Goal: Information Seeking & Learning: Learn about a topic

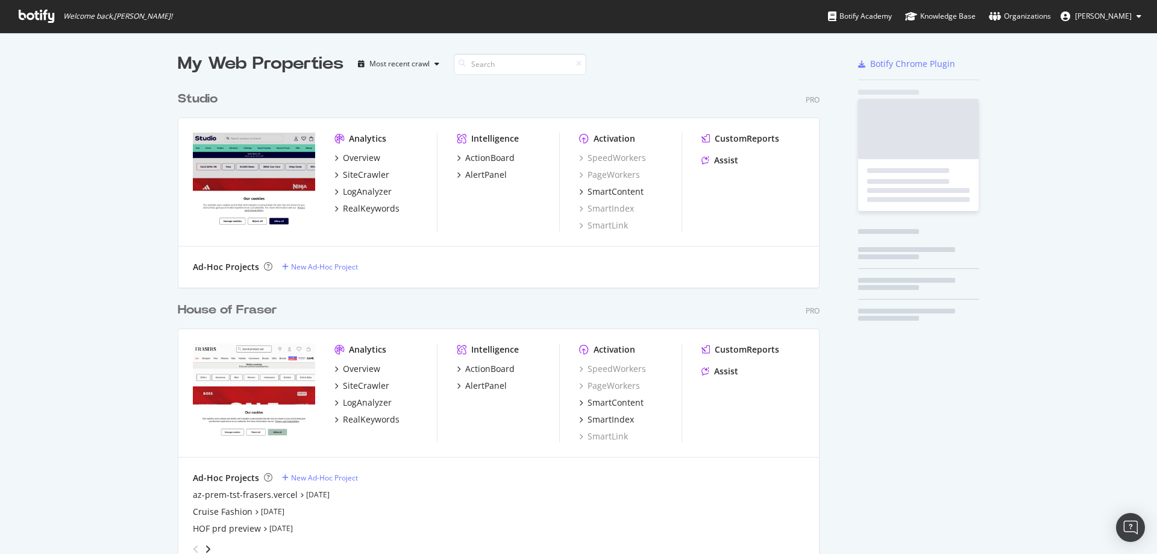
scroll to position [768, 642]
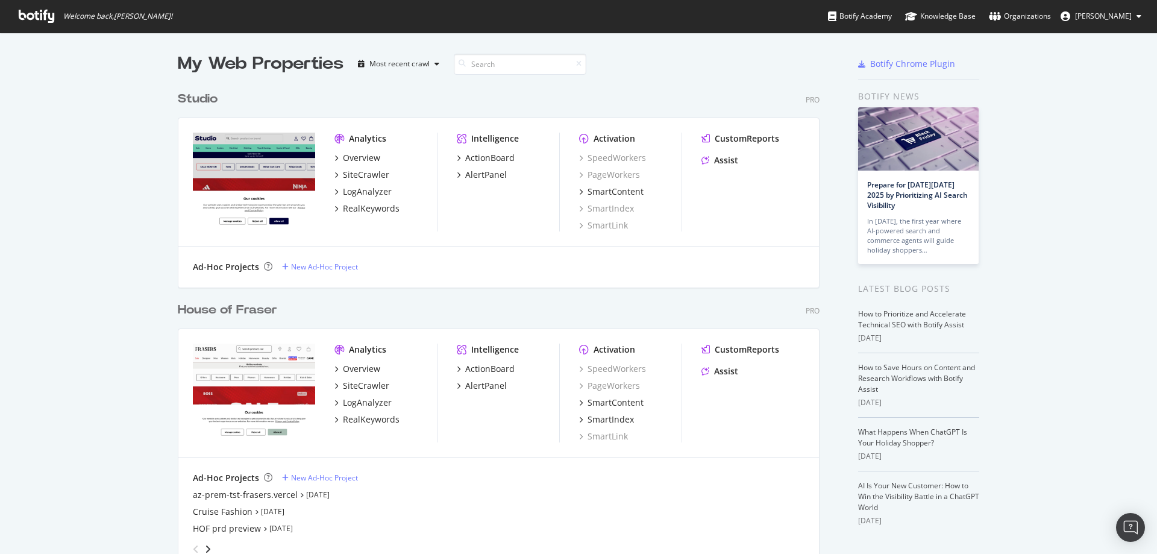
click at [189, 302] on div "House of Fraser" at bounding box center [227, 309] width 99 height 17
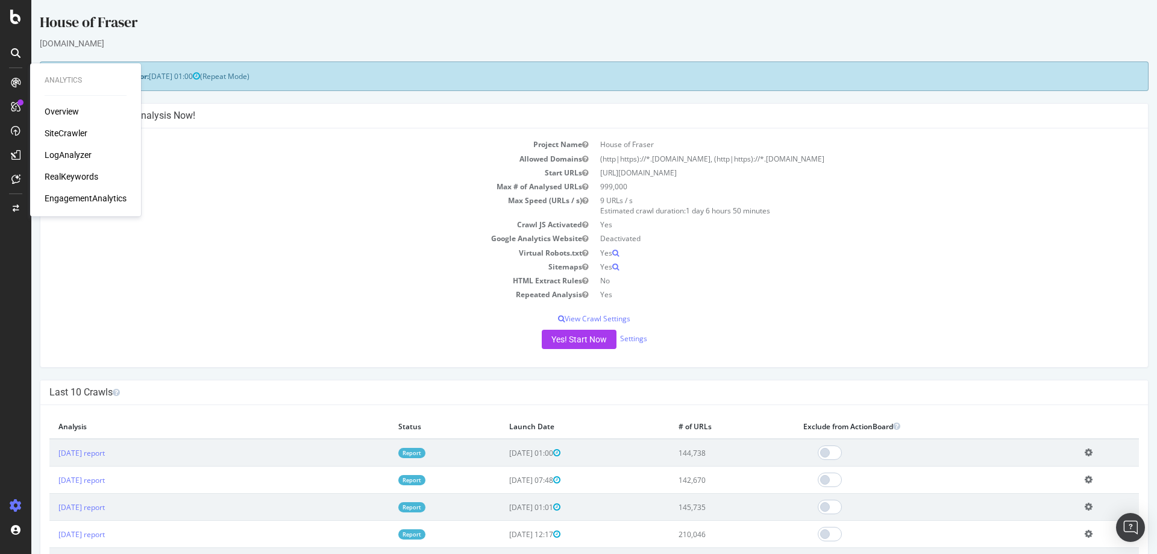
click at [54, 127] on div "SiteCrawler" at bounding box center [66, 133] width 43 height 12
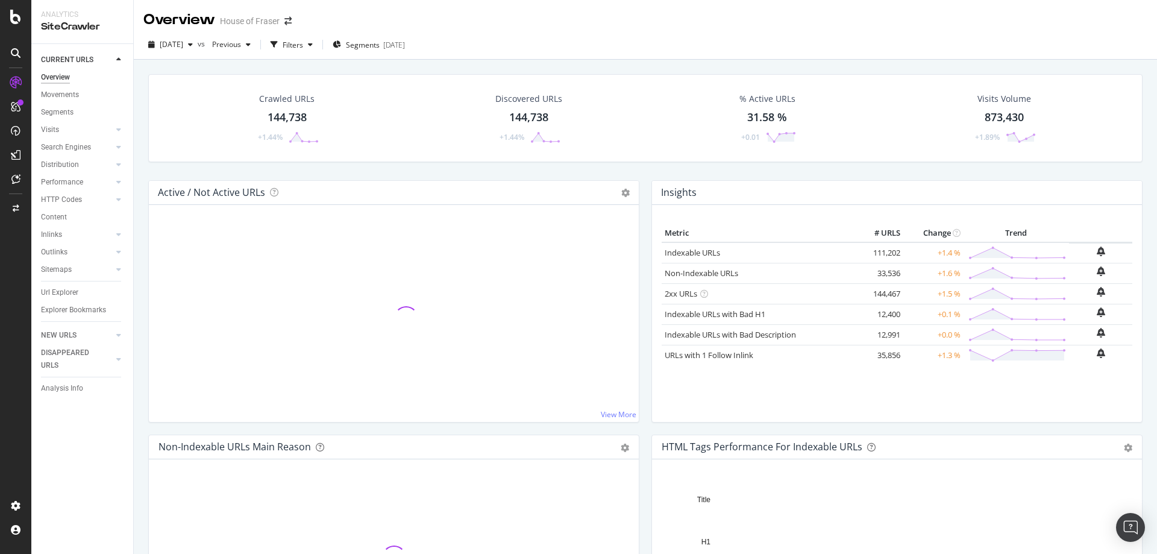
scroll to position [24, 0]
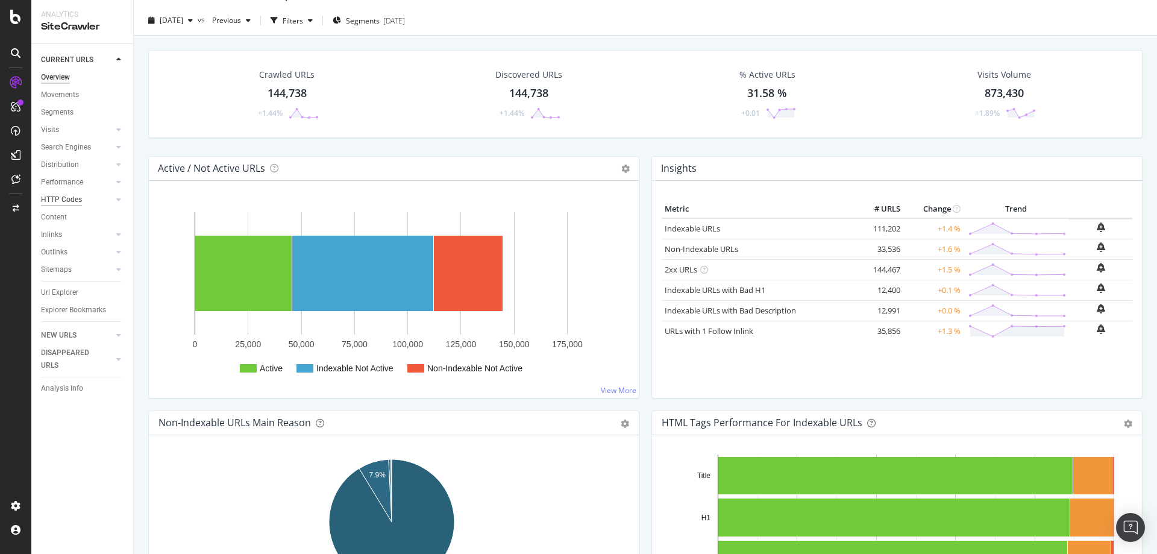
click at [45, 196] on div "HTTP Codes" at bounding box center [61, 199] width 41 height 13
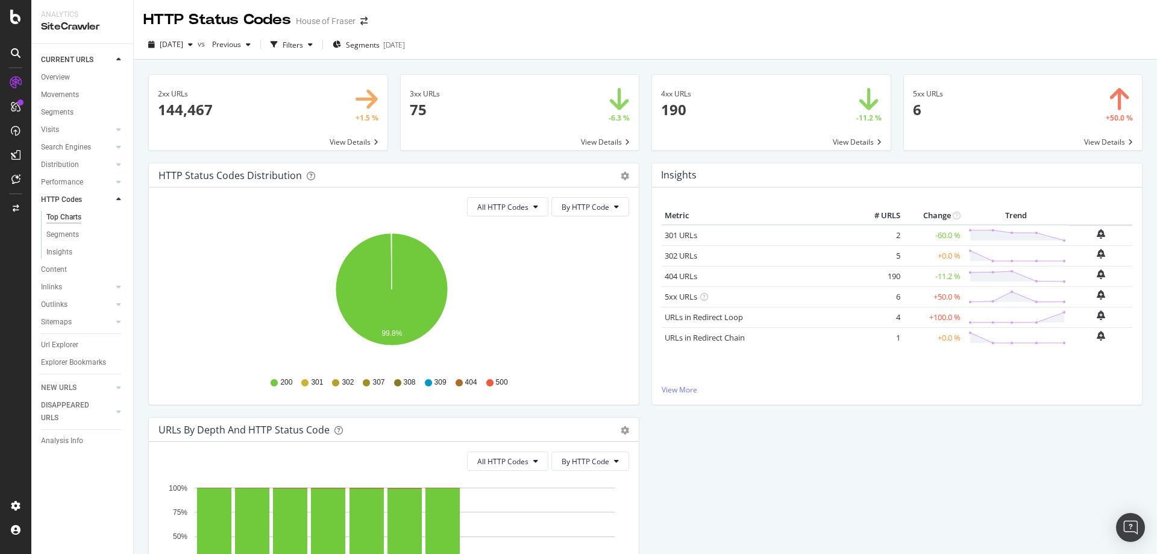
click at [760, 116] on span at bounding box center [771, 112] width 239 height 75
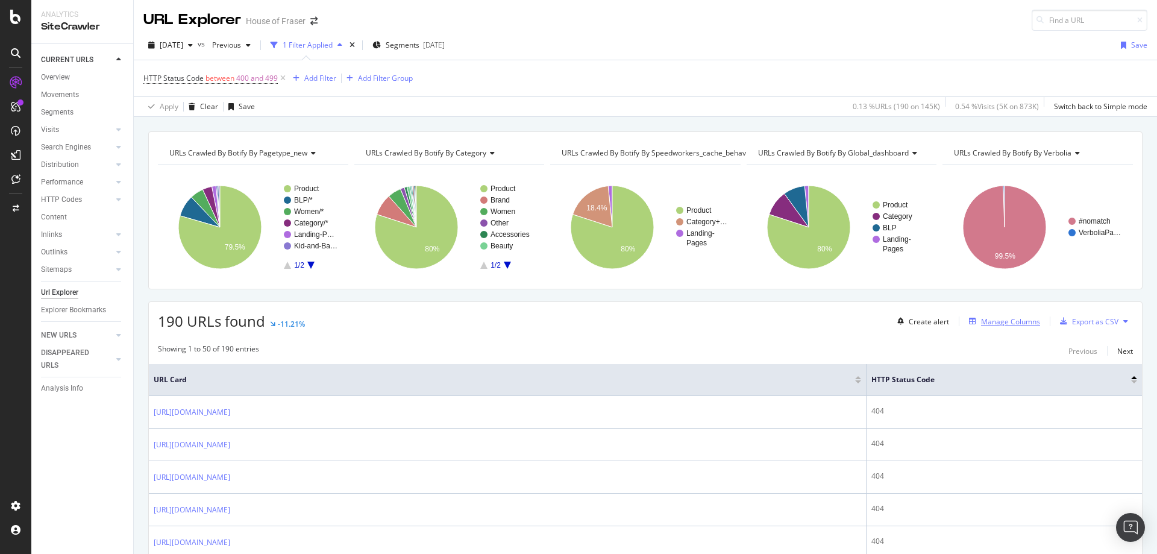
click at [1001, 319] on div "Manage Columns" at bounding box center [1010, 321] width 59 height 10
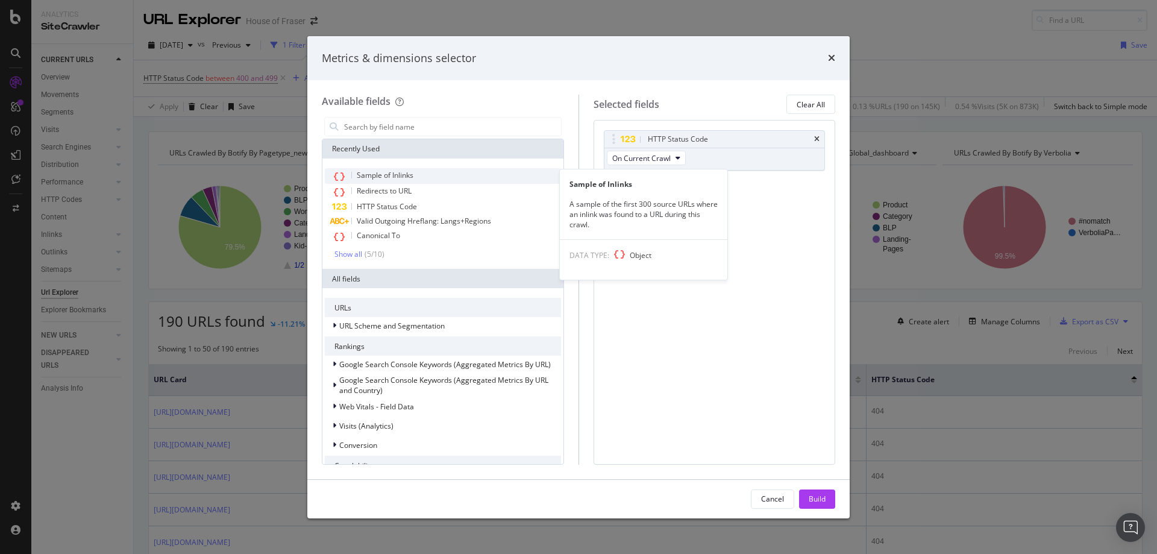
click at [392, 177] on span "Sample of Inlinks" at bounding box center [385, 175] width 57 height 10
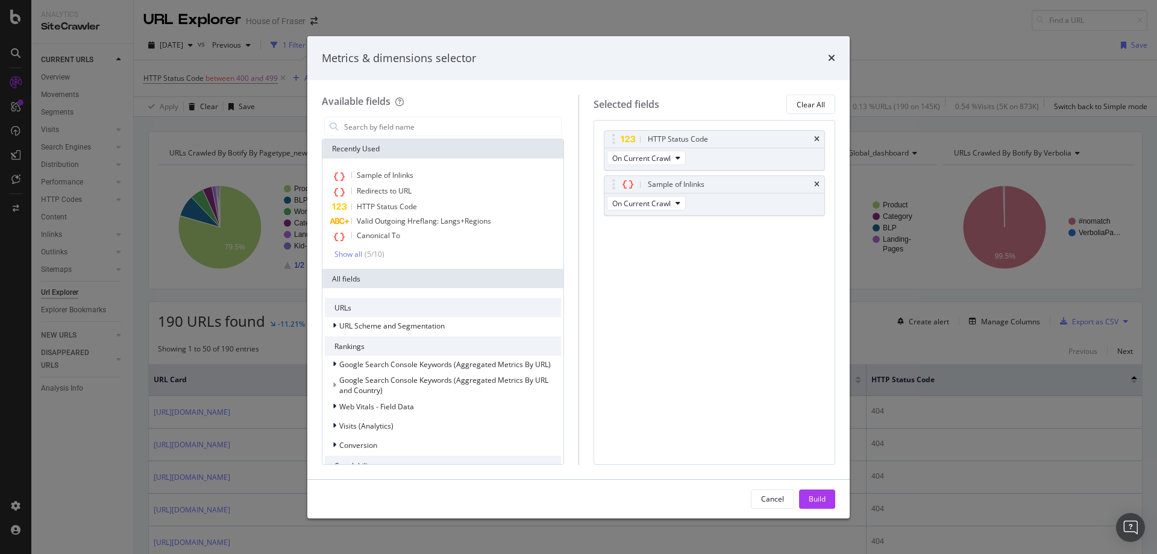
click at [797, 498] on div "Cancel Build" at bounding box center [793, 498] width 84 height 19
click at [801, 500] on button "Build" at bounding box center [817, 498] width 36 height 19
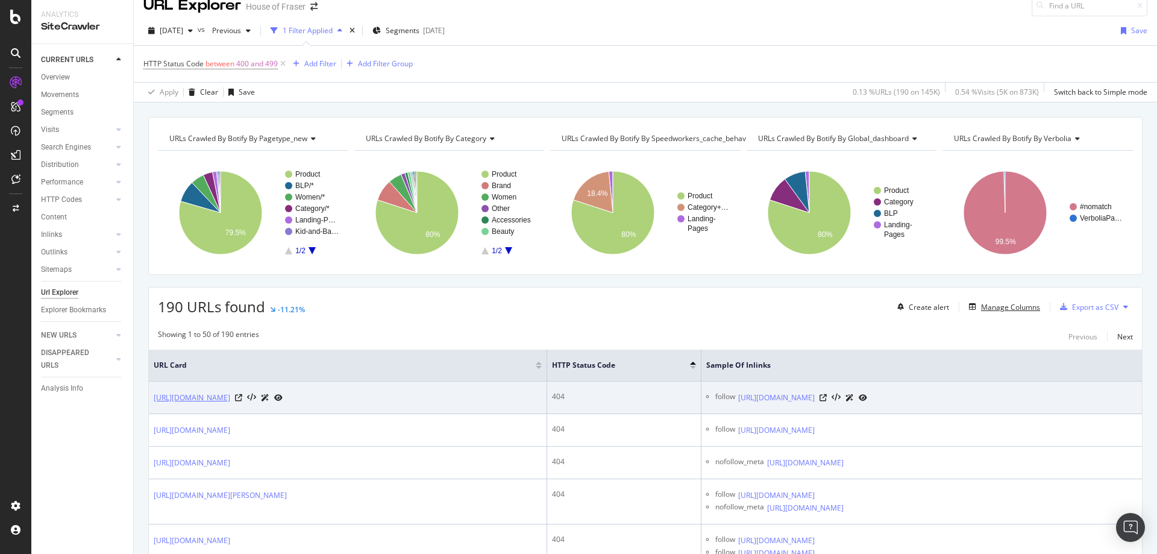
scroll to position [19, 0]
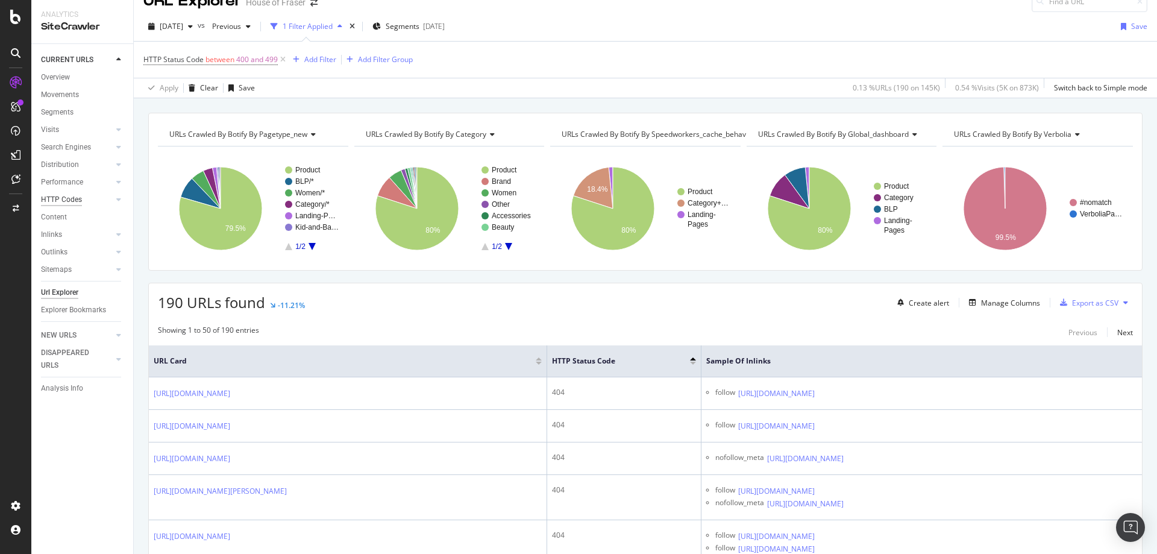
click at [51, 196] on div "HTTP Codes" at bounding box center [61, 199] width 41 height 13
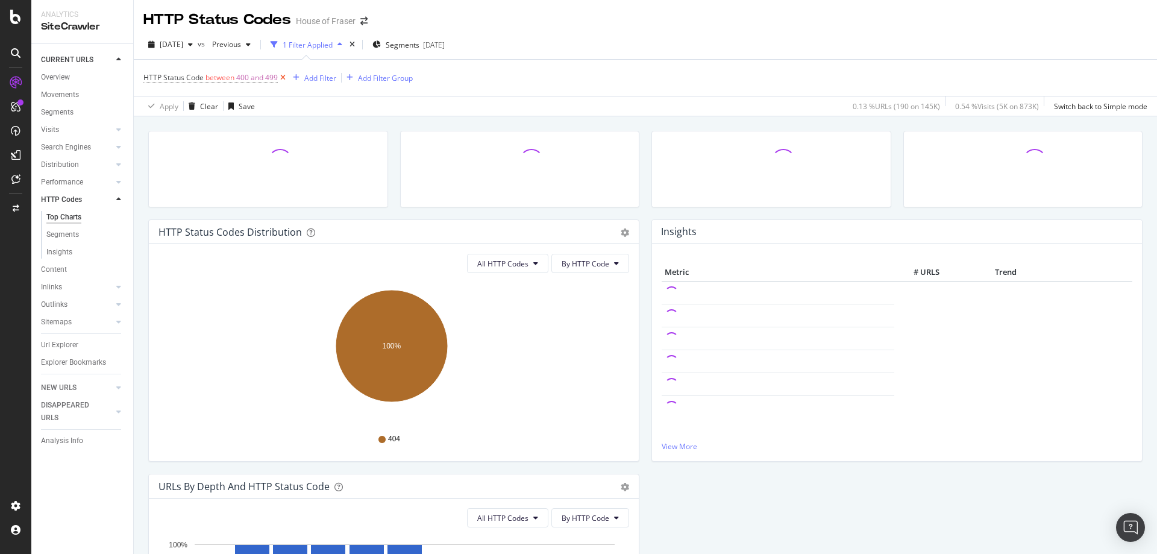
click at [284, 78] on icon at bounding box center [283, 78] width 10 height 12
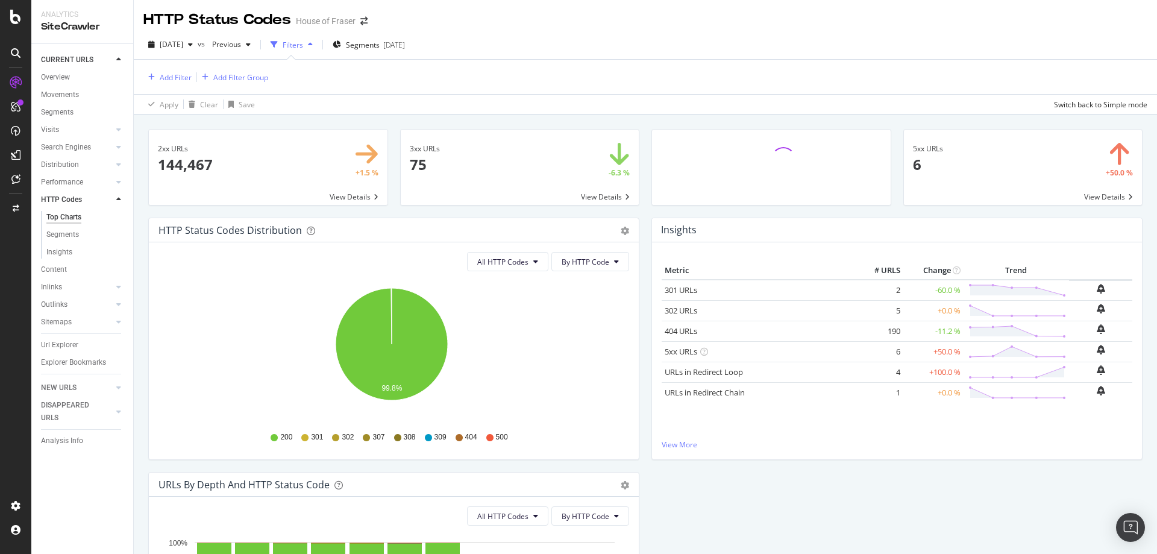
click at [449, 172] on span at bounding box center [520, 167] width 239 height 75
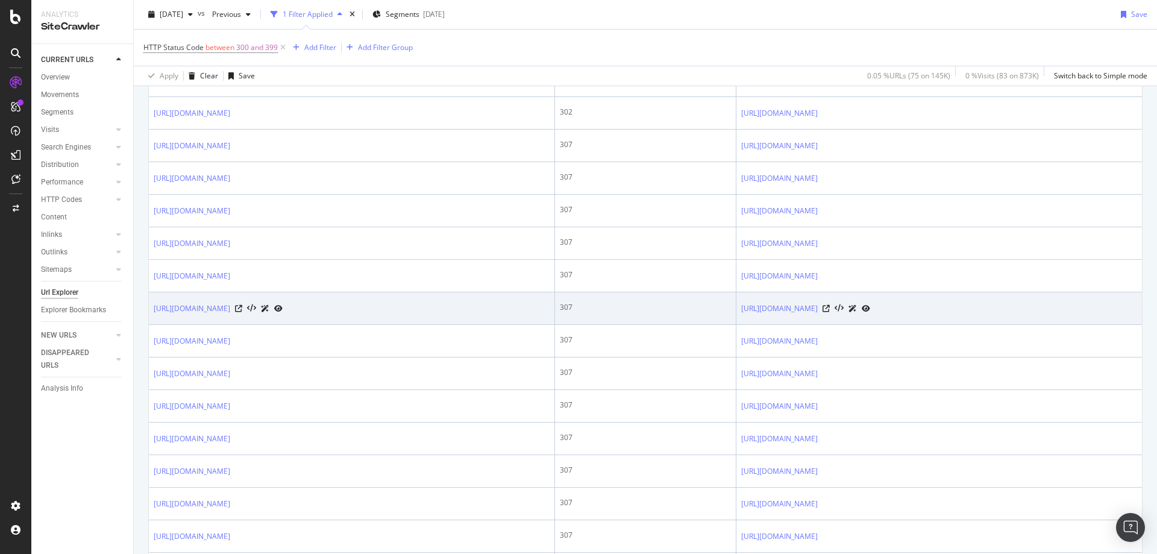
scroll to position [495, 0]
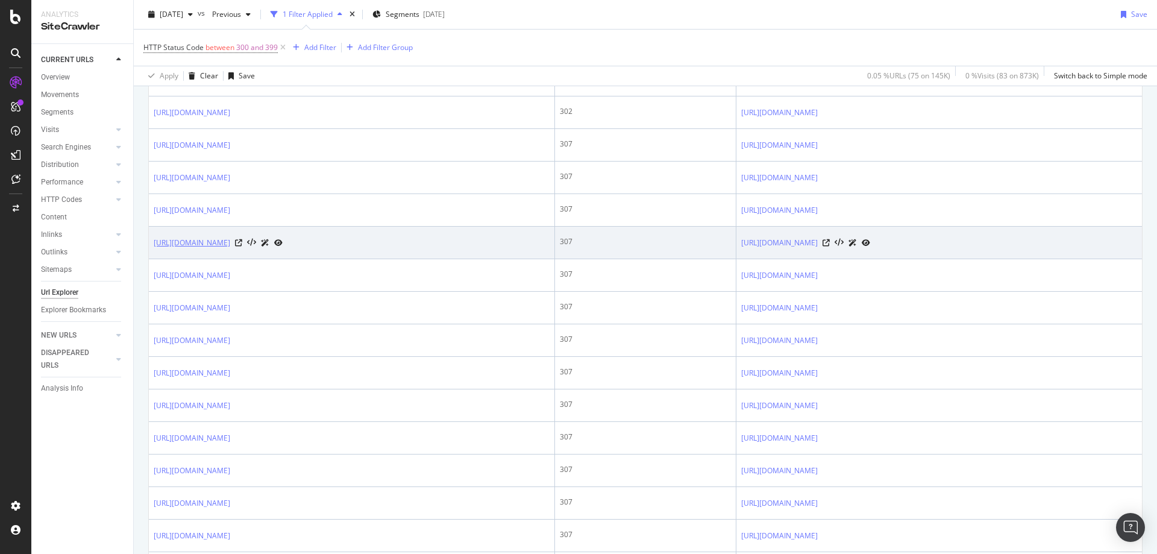
click at [230, 249] on link "https://www.houseoffraser.co.uk/women/dresses/mini-dresses/mesh" at bounding box center [192, 243] width 77 height 12
click at [242, 246] on icon at bounding box center [238, 242] width 7 height 7
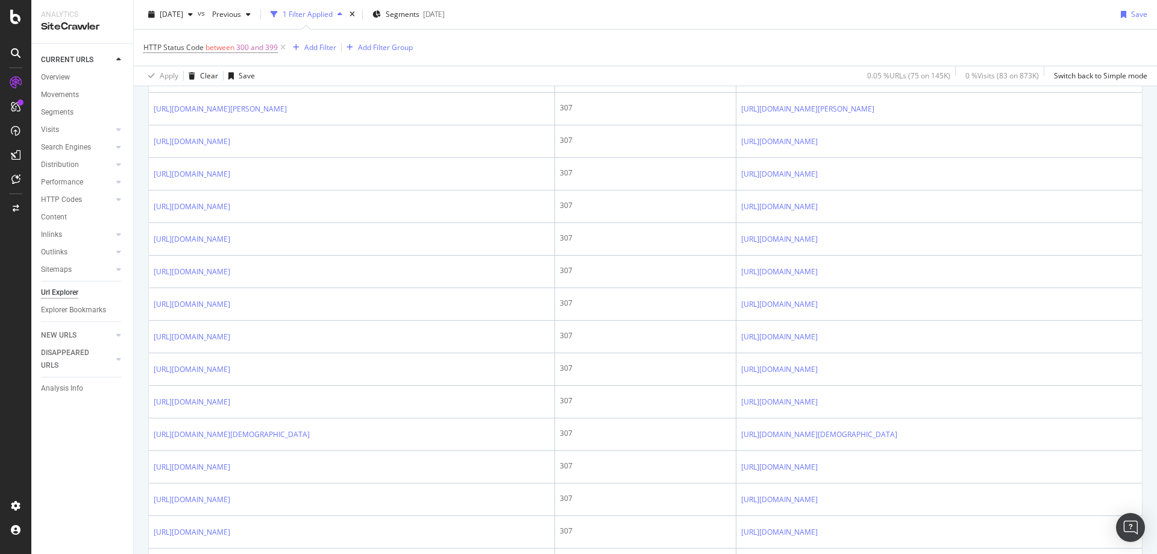
scroll to position [1085, 0]
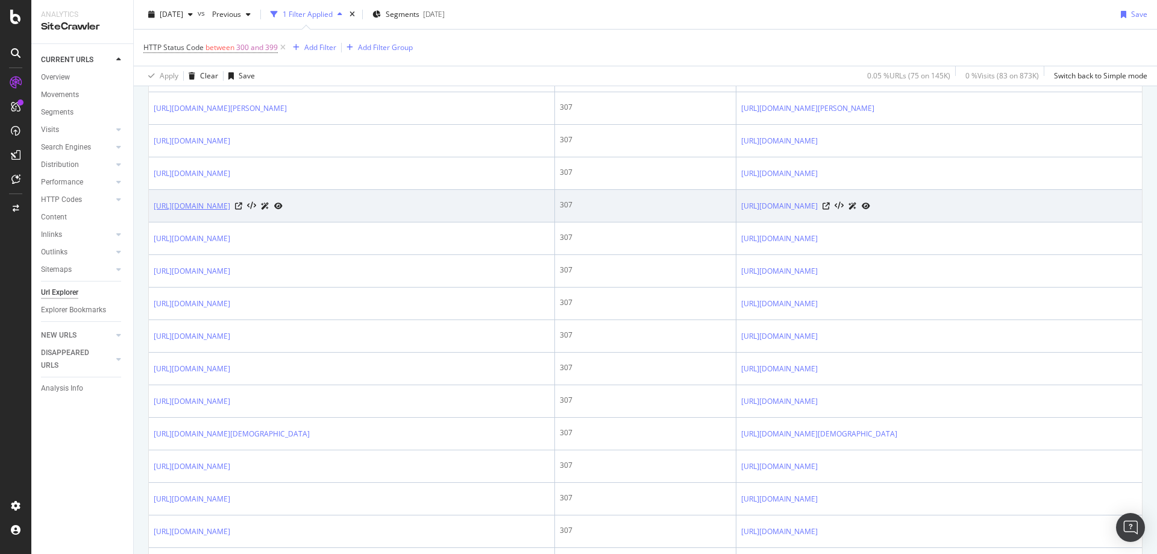
click at [230, 212] on link "https://www.houseoffraser.co.uk/women/dresses/off-the-shoulder-dresses/evening" at bounding box center [192, 206] width 77 height 12
click at [242, 210] on icon at bounding box center [238, 205] width 7 height 7
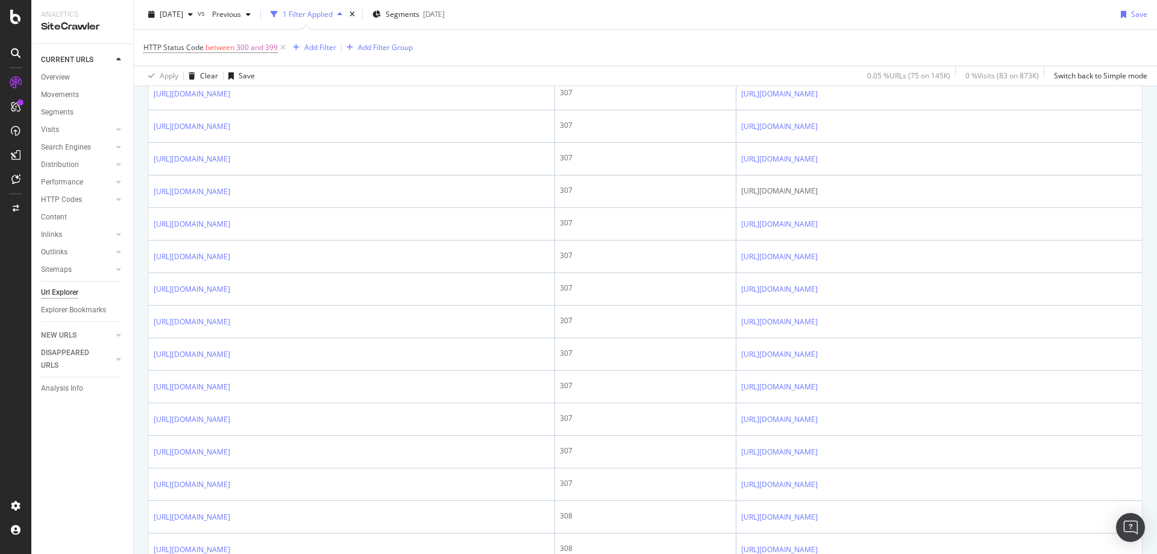
scroll to position [1550, 0]
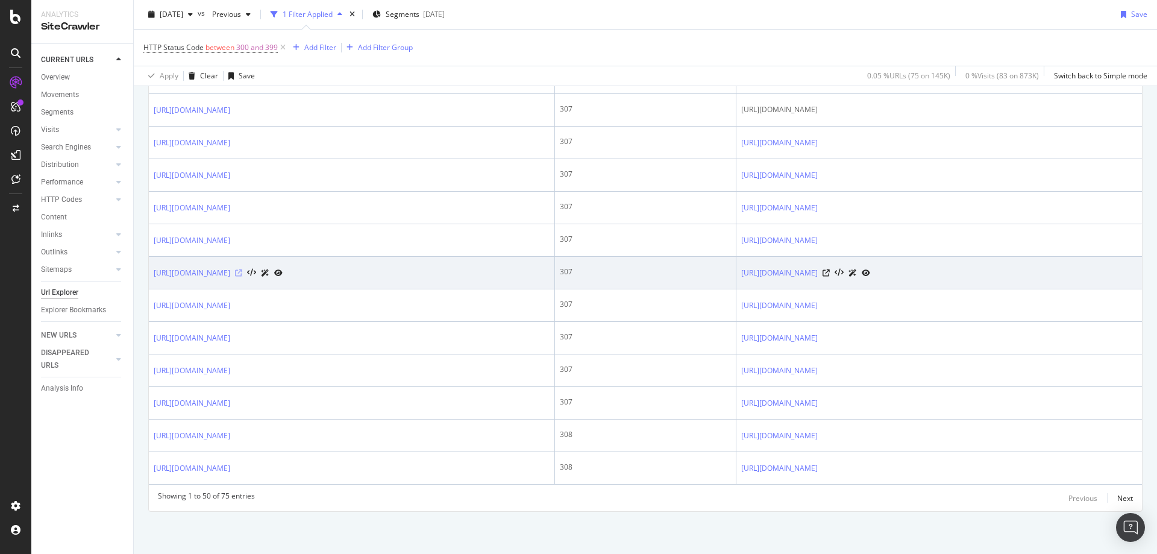
click at [242, 275] on icon at bounding box center [238, 272] width 7 height 7
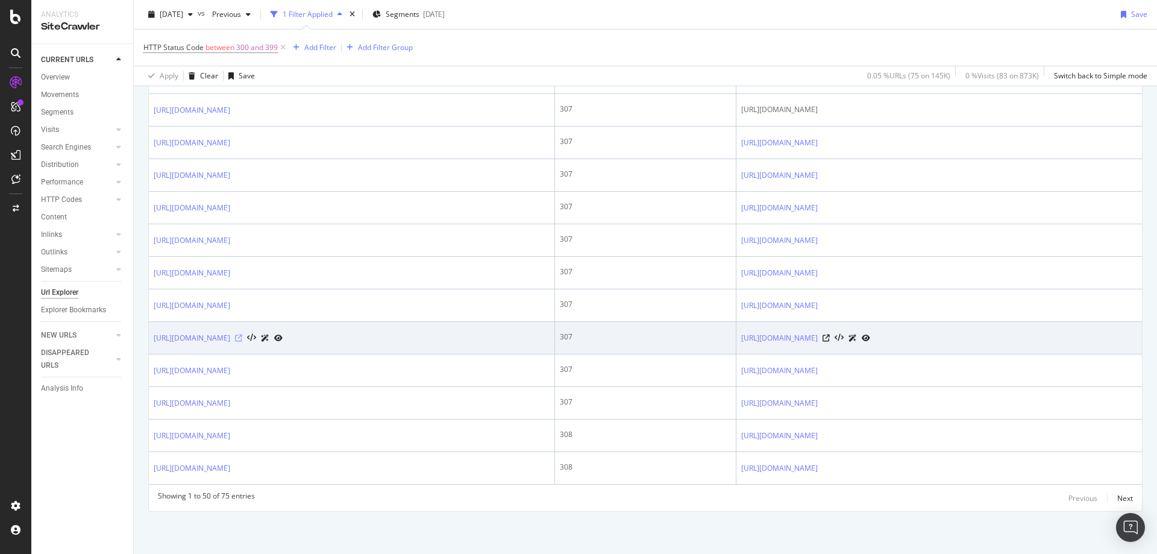
click at [242, 339] on icon at bounding box center [238, 337] width 7 height 7
